Goal: Task Accomplishment & Management: Manage account settings

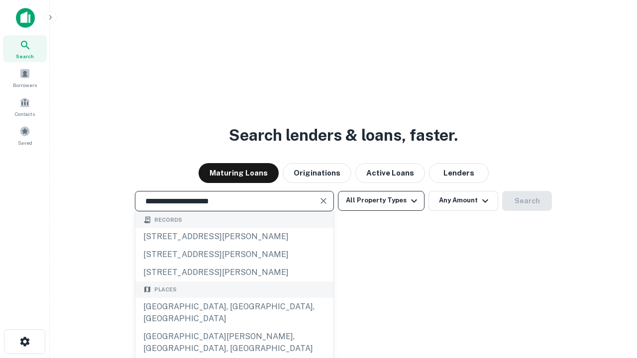
click at [234, 328] on div "[GEOGRAPHIC_DATA], [GEOGRAPHIC_DATA], [GEOGRAPHIC_DATA]" at bounding box center [234, 313] width 198 height 30
type input "**********"
click at [381, 201] on button "All Property Types" at bounding box center [381, 201] width 87 height 20
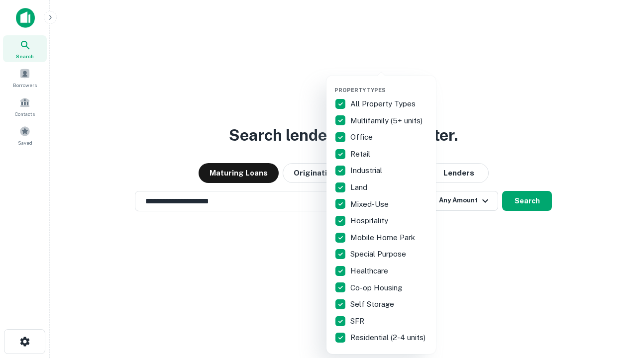
click at [389, 84] on button "button" at bounding box center [390, 84] width 110 height 0
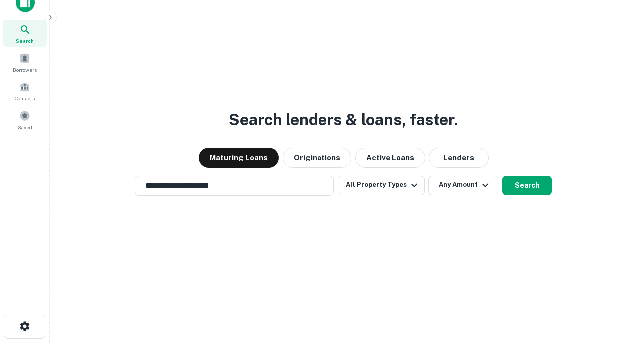
scroll to position [6, 120]
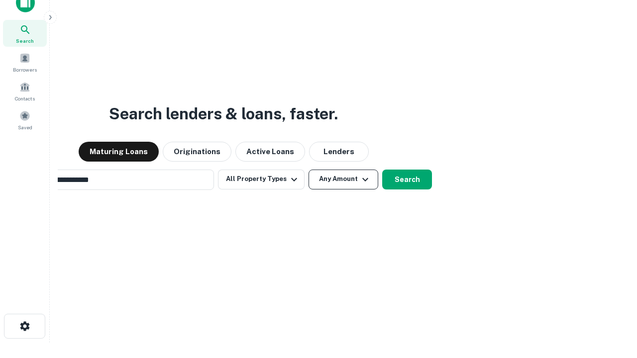
click at [309, 170] on button "Any Amount" at bounding box center [344, 180] width 70 height 20
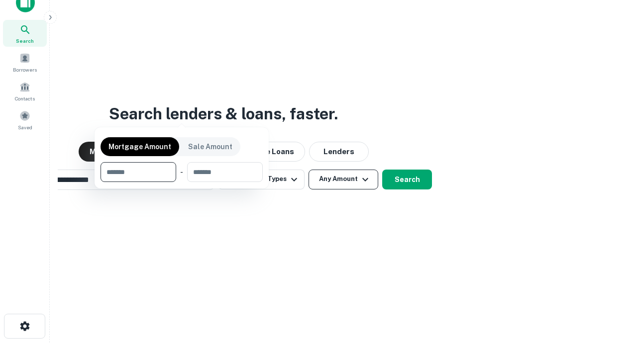
scroll to position [72, 282]
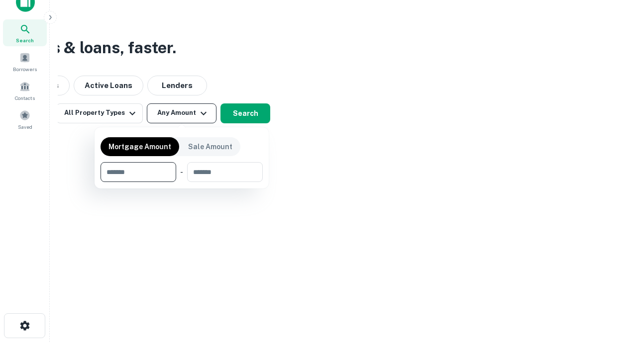
type input "*******"
click at [182, 182] on button "button" at bounding box center [182, 182] width 162 height 0
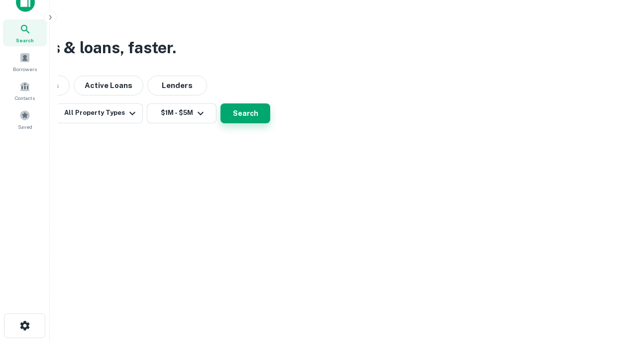
click at [270, 123] on button "Search" at bounding box center [246, 114] width 50 height 20
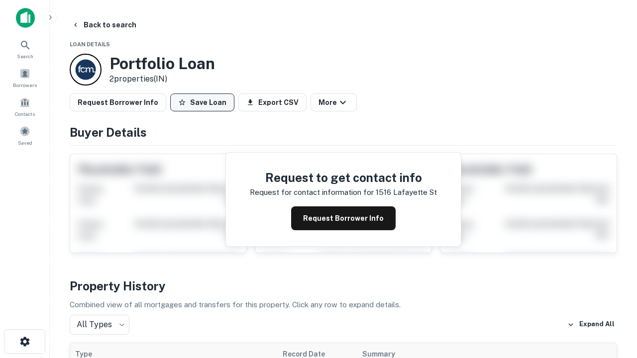
click at [202, 103] on button "Save Loan" at bounding box center [202, 103] width 64 height 18
click at [205, 103] on button "Loan Saved" at bounding box center [204, 103] width 69 height 18
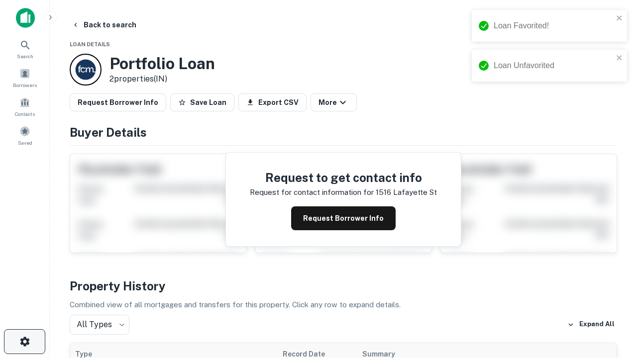
click at [24, 342] on icon "button" at bounding box center [25, 342] width 12 height 12
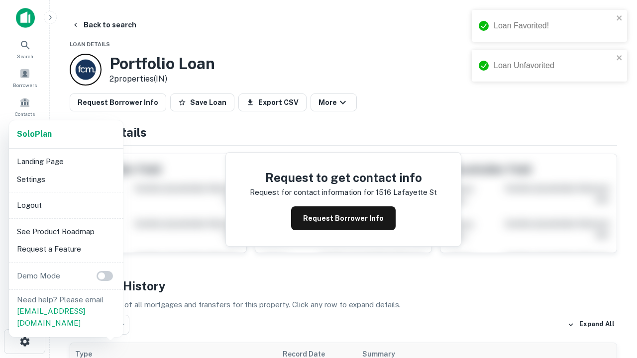
click at [66, 205] on li "Logout" at bounding box center [66, 206] width 107 height 18
